Goal: Task Accomplishment & Management: Use online tool/utility

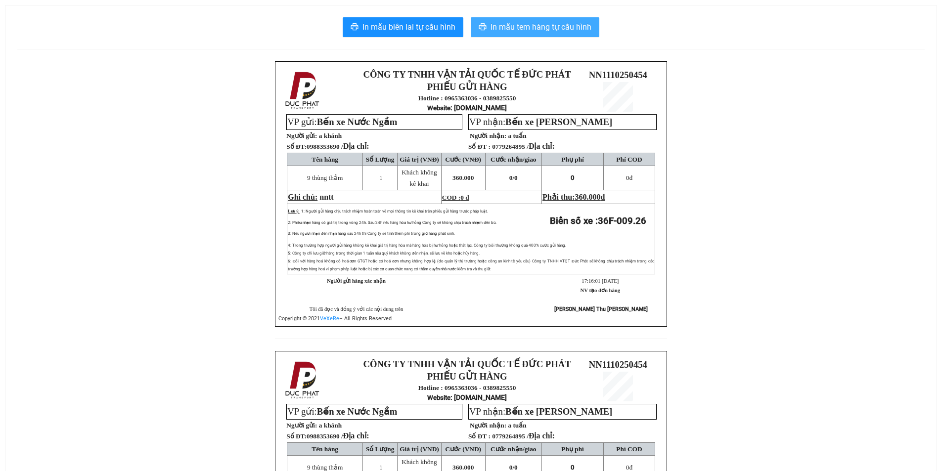
click at [526, 28] on span "In mẫu tem hàng tự cấu hình" at bounding box center [540, 27] width 101 height 12
click at [549, 34] on button "In mẫu tem hàng tự cấu hình" at bounding box center [535, 27] width 129 height 20
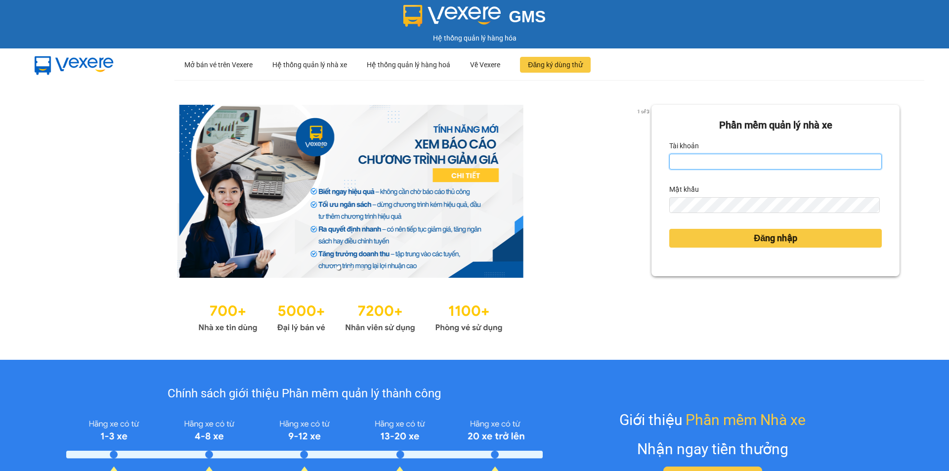
click at [753, 161] on input "Tài khoản" at bounding box center [775, 162] width 213 height 16
type input "lttthao.ducphatth"
click at [684, 214] on form "Phần mềm quản lý nhà xe Tài khoản lttthao.ducphatth Mật khẩu Đăng nhập" at bounding box center [775, 191] width 213 height 146
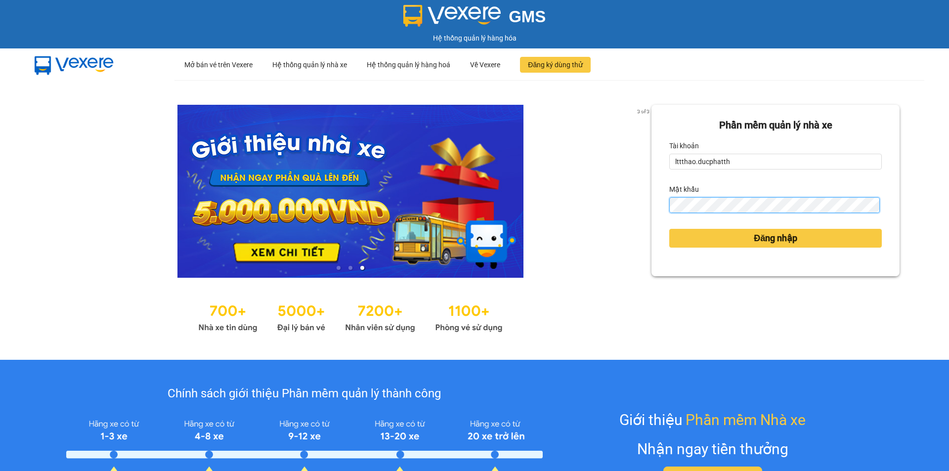
click at [669, 229] on button "Đăng nhập" at bounding box center [775, 238] width 213 height 19
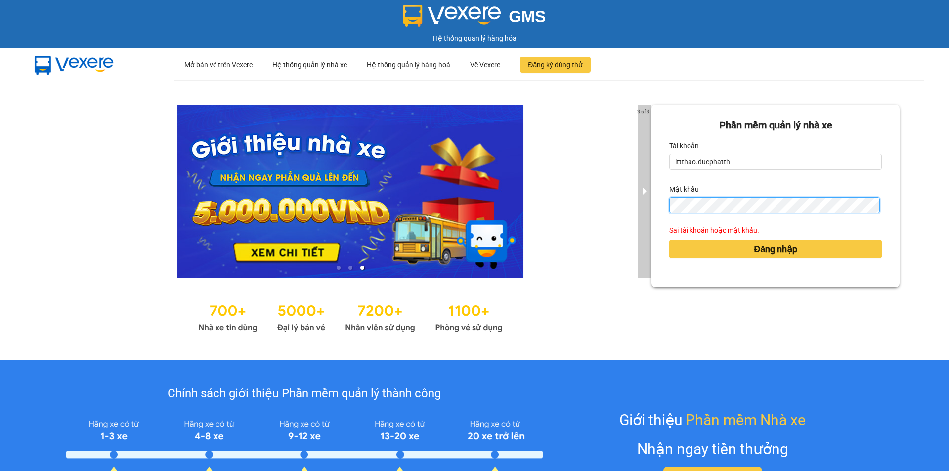
click at [635, 209] on div "3 of 3 Phần mềm quản lý nhà xe Tài khoản lttthao.ducphatth Mật khẩu Sai tài kho…" at bounding box center [474, 220] width 949 height 280
click at [669, 240] on button "Đăng nhập" at bounding box center [775, 249] width 213 height 19
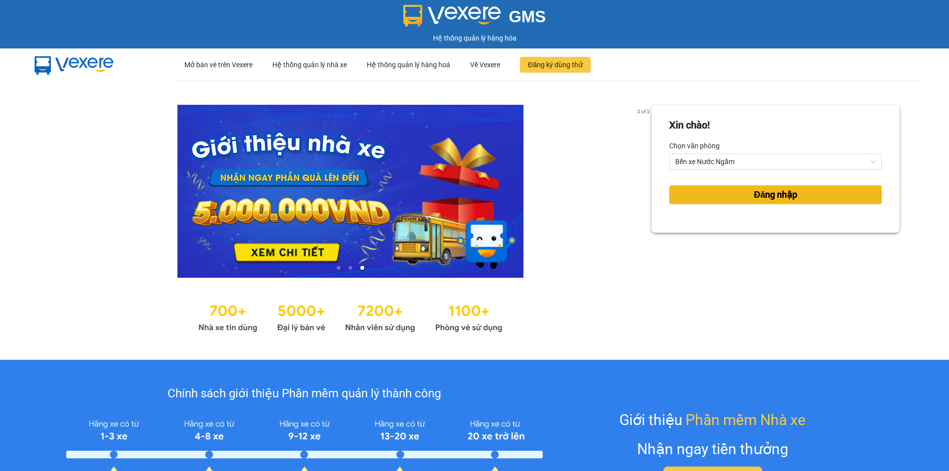
click at [713, 198] on button "Đăng nhập" at bounding box center [775, 194] width 213 height 19
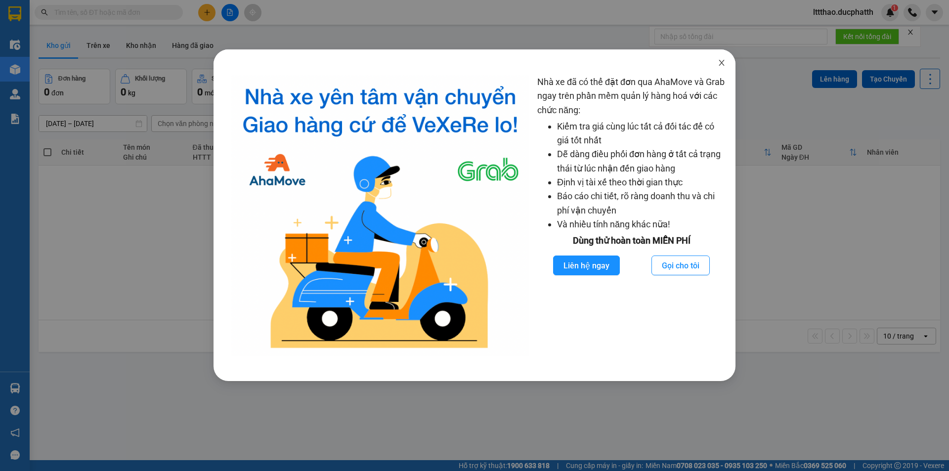
click at [718, 62] on icon "close" at bounding box center [722, 63] width 8 height 8
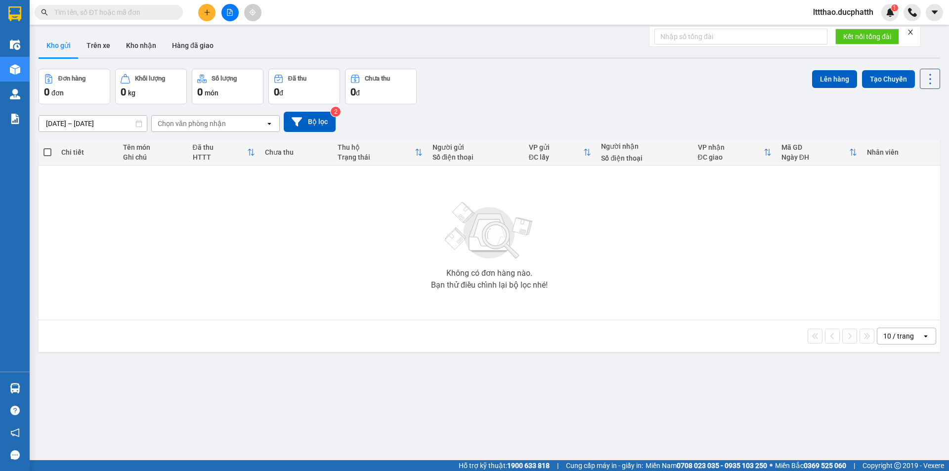
click at [110, 13] on input "text" at bounding box center [112, 12] width 117 height 11
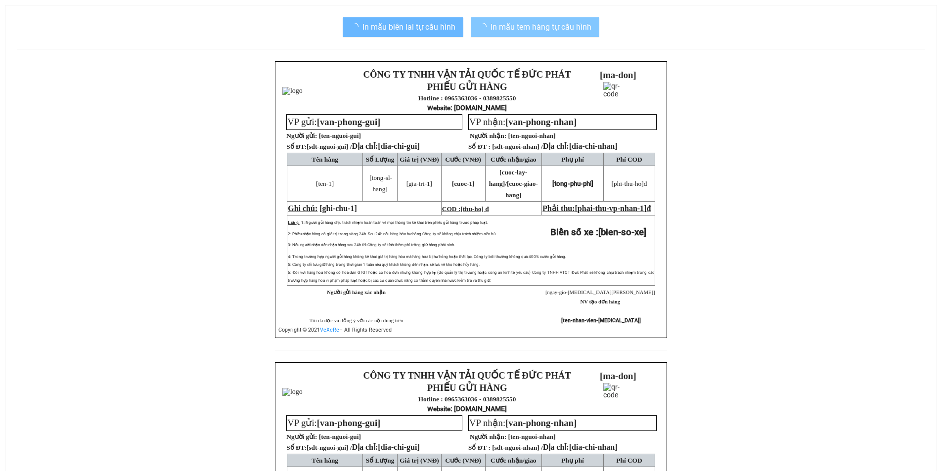
drag, startPoint x: 577, startPoint y: 30, endPoint x: 571, endPoint y: 31, distance: 6.0
click at [576, 30] on span "In mẫu tem hàng tự cấu hình" at bounding box center [540, 27] width 101 height 12
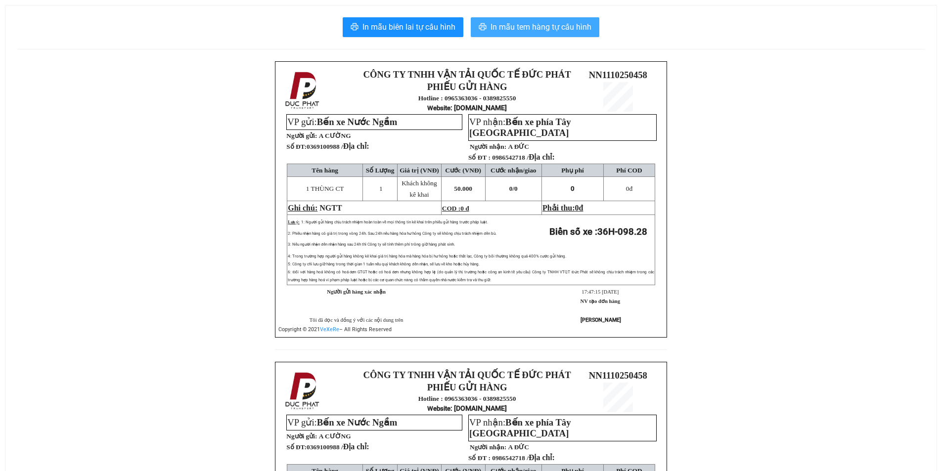
click at [546, 23] on span "In mẫu tem hàng tự cấu hình" at bounding box center [540, 27] width 101 height 12
click at [580, 39] on div "In mẫu biên lai tự cấu hình In mẫu tem hàng tự cấu hình CÔNG TY TNHH VẬN TẢI QU…" at bounding box center [470, 339] width 931 height 669
click at [576, 31] on span "In mẫu tem hàng tự cấu hình" at bounding box center [540, 27] width 101 height 12
